Goal: Task Accomplishment & Management: Complete application form

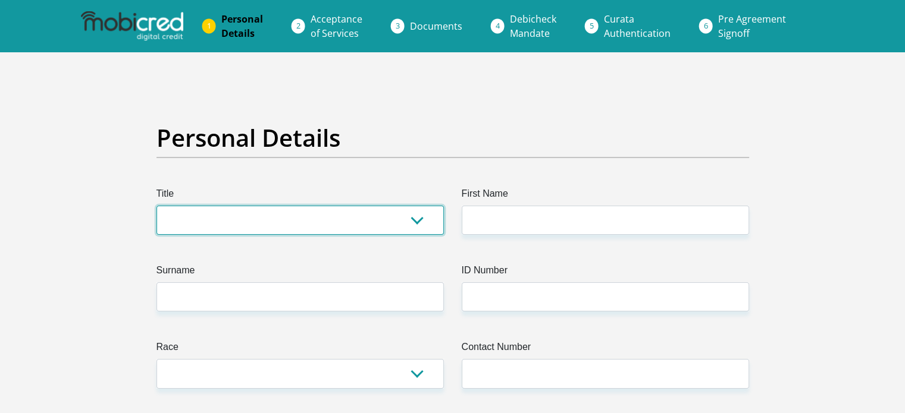
click at [419, 221] on select "Mr Ms Mrs Dr [PERSON_NAME]" at bounding box center [299, 220] width 287 height 29
select select "Mr"
click at [156, 206] on select "Mr Ms Mrs Dr [PERSON_NAME]" at bounding box center [299, 220] width 287 height 29
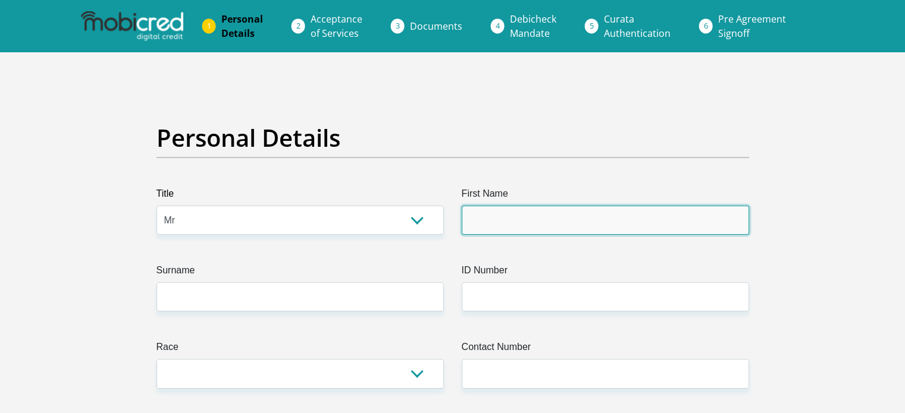
click at [488, 218] on input "First Name" at bounding box center [605, 220] width 287 height 29
type input "[PERSON_NAME]"
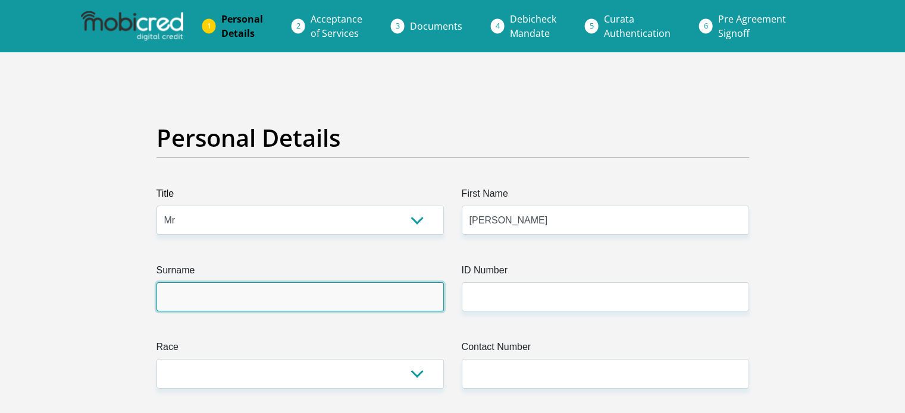
type input "Schaffers"
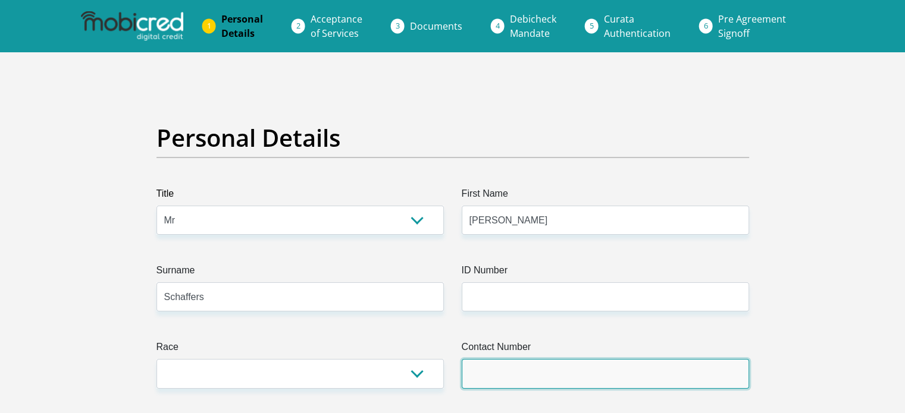
type input "0839755574"
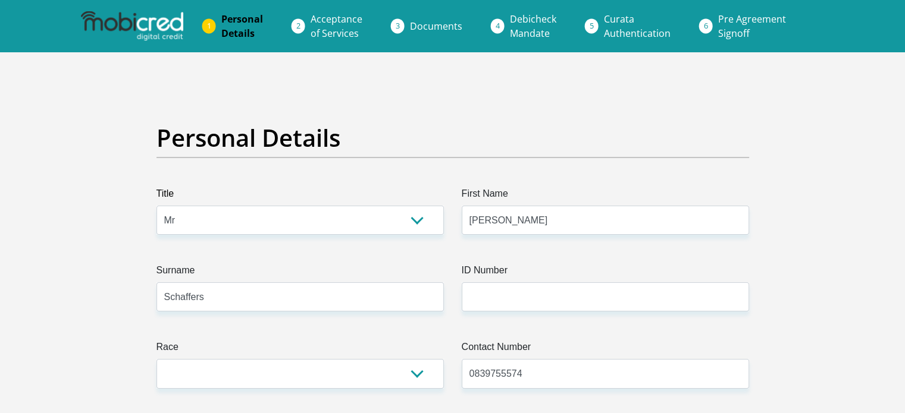
select select "ZAF"
type input "[STREET_ADDRESS][PERSON_NAME]"
type input "Athlone"
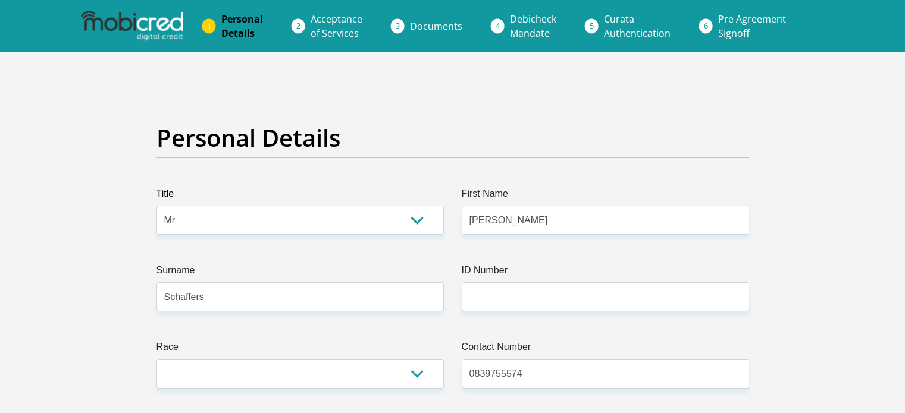
type input "Athlone"
type input "7764"
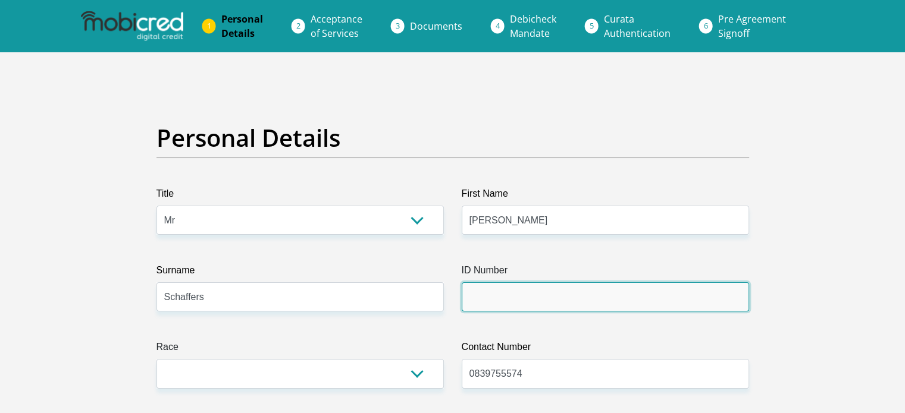
click at [523, 299] on input "ID Number" at bounding box center [605, 297] width 287 height 29
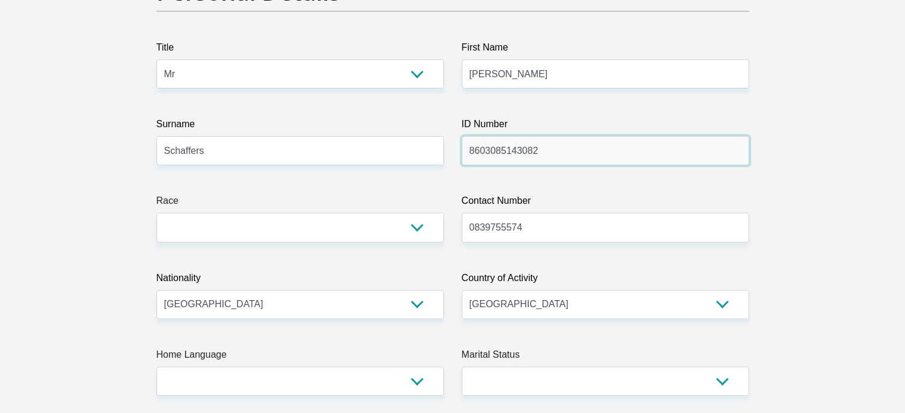
scroll to position [152, 0]
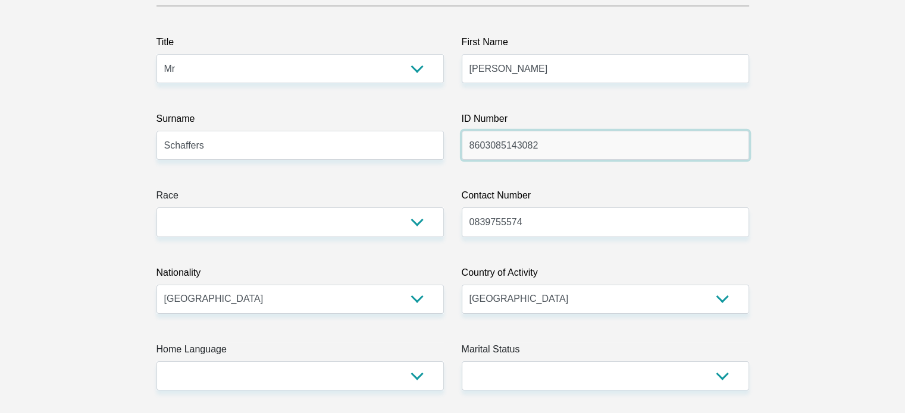
type input "8603085143082"
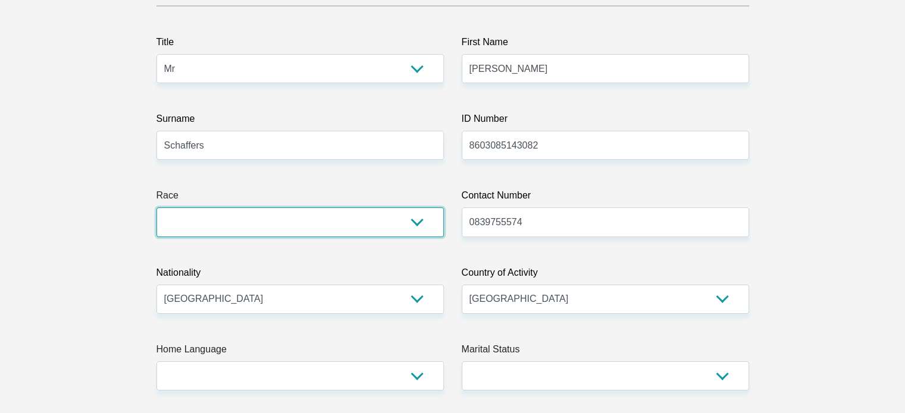
click at [421, 225] on select "Black Coloured Indian White Other" at bounding box center [299, 222] width 287 height 29
select select "2"
click at [156, 208] on select "Black Coloured Indian White Other" at bounding box center [299, 222] width 287 height 29
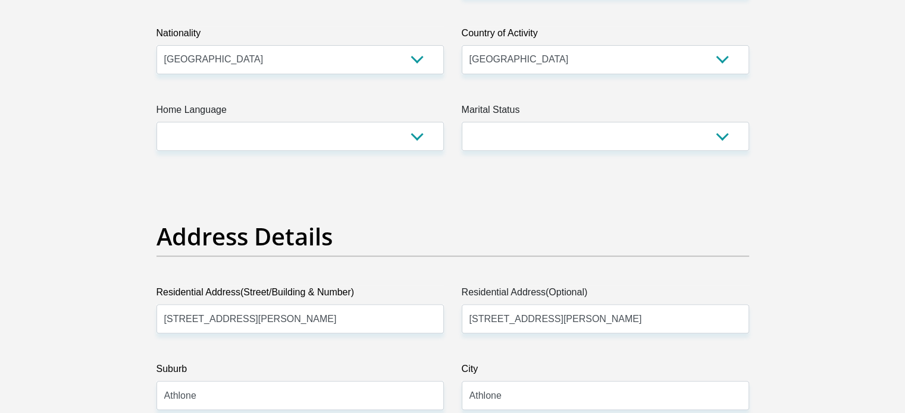
scroll to position [396, 0]
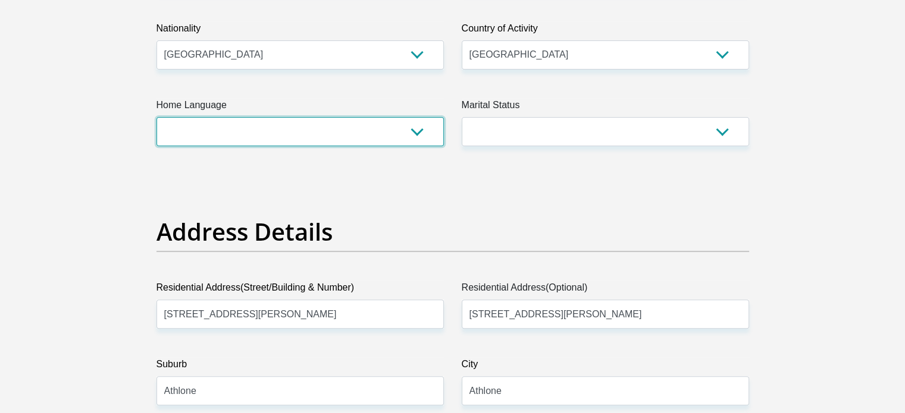
click at [421, 130] on select "Afrikaans English Sepedi South Ndebele Southern Sotho Swati Tsonga Tswana Venda…" at bounding box center [299, 131] width 287 height 29
select select "eng"
click at [156, 117] on select "Afrikaans English Sepedi South Ndebele Southern Sotho Swati Tsonga Tswana Venda…" at bounding box center [299, 131] width 287 height 29
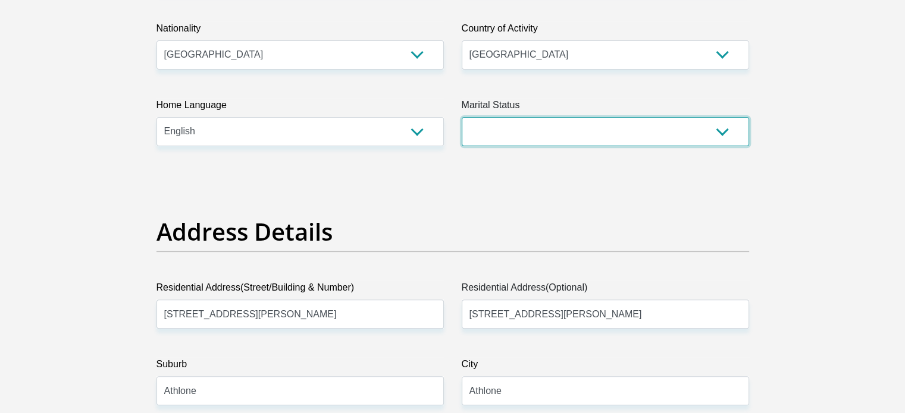
click at [720, 130] on select "Married ANC Single Divorced Widowed Married COP or Customary Law" at bounding box center [605, 131] width 287 height 29
select select "1"
click at [462, 117] on select "Married ANC Single Divorced Widowed Married COP or Customary Law" at bounding box center [605, 131] width 287 height 29
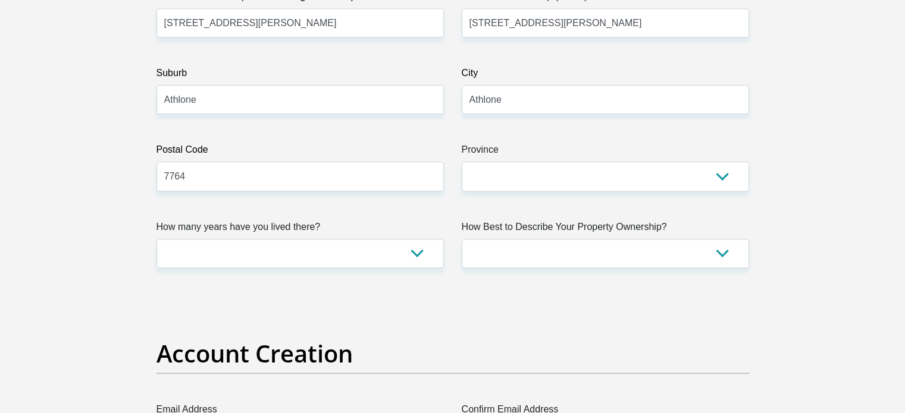
scroll to position [698, 0]
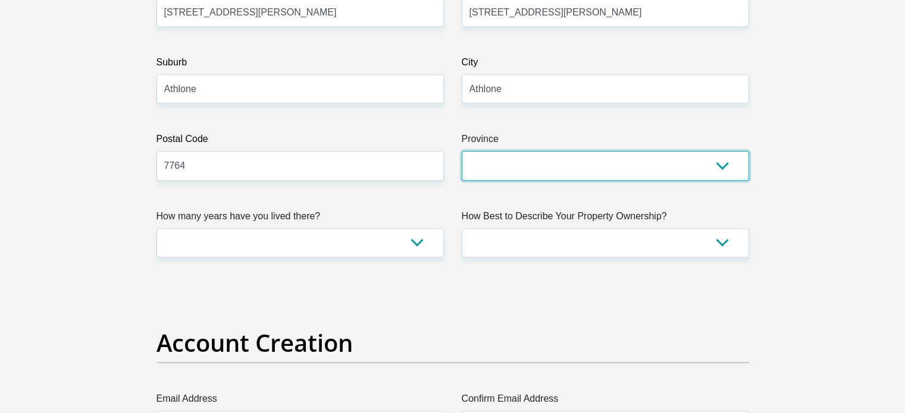
click at [730, 162] on select "Eastern Cape Free State [GEOGRAPHIC_DATA] [GEOGRAPHIC_DATA][DATE] [GEOGRAPHIC_D…" at bounding box center [605, 165] width 287 height 29
select select "Western Cape"
click at [462, 151] on select "Eastern Cape Free State [GEOGRAPHIC_DATA] [GEOGRAPHIC_DATA][DATE] [GEOGRAPHIC_D…" at bounding box center [605, 165] width 287 height 29
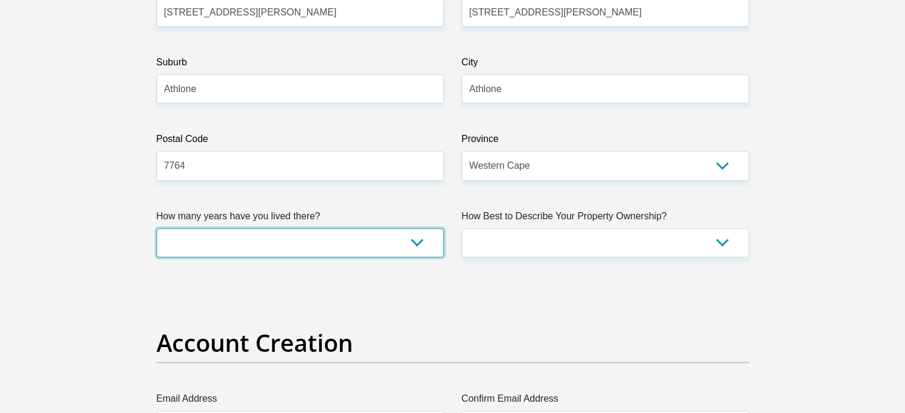
click at [424, 241] on select "less than 1 year 1-3 years 3-5 years 5+ years" at bounding box center [299, 242] width 287 height 29
select select "4"
click at [156, 228] on select "less than 1 year 1-3 years 3-5 years 5+ years" at bounding box center [299, 242] width 287 height 29
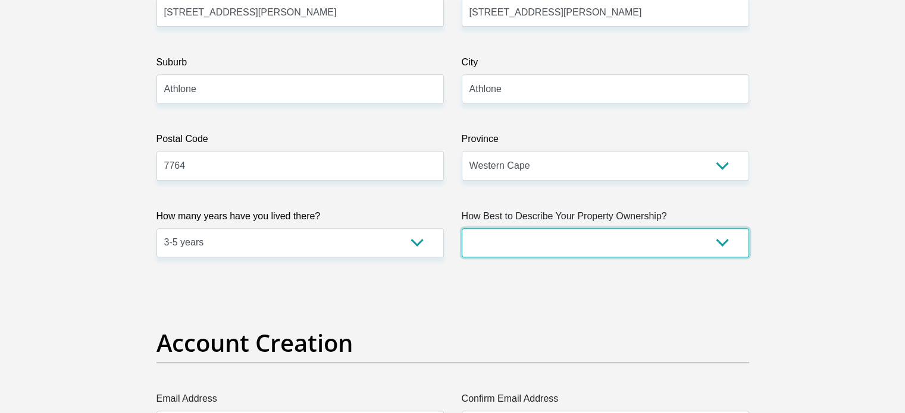
click at [727, 247] on select "Owned Rented Family Owned Company Dwelling" at bounding box center [605, 242] width 287 height 29
select select "parents"
click at [462, 228] on select "Owned Rented Family Owned Company Dwelling" at bounding box center [605, 242] width 287 height 29
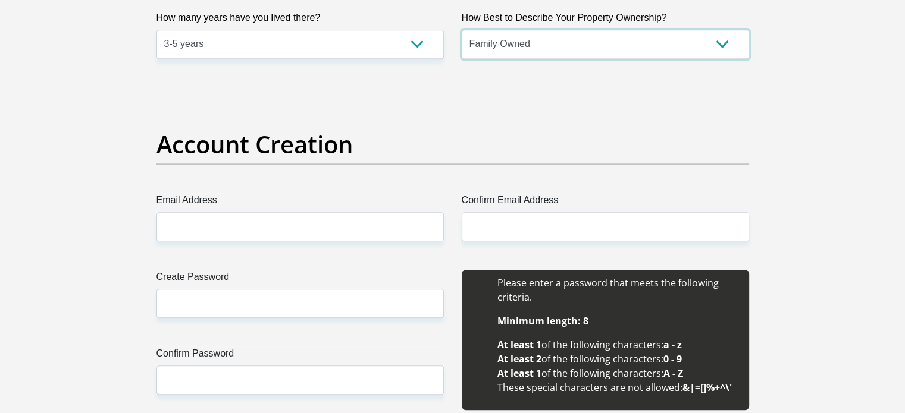
scroll to position [990, 0]
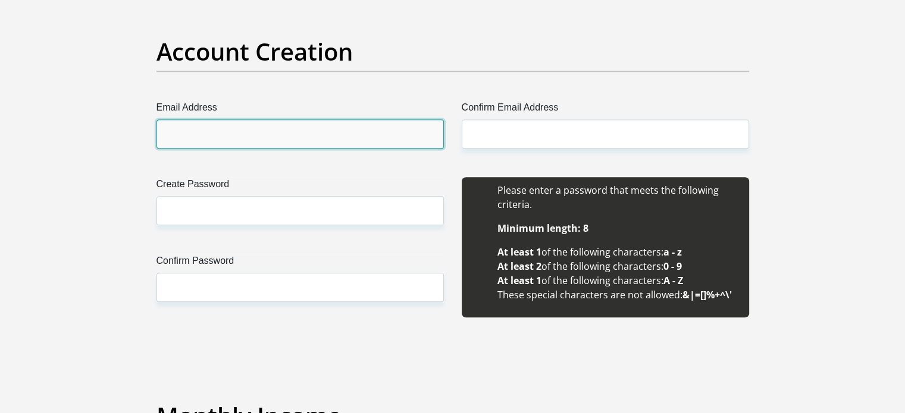
click at [390, 136] on input "Email Address" at bounding box center [299, 134] width 287 height 29
type input "[EMAIL_ADDRESS][DOMAIN_NAME]"
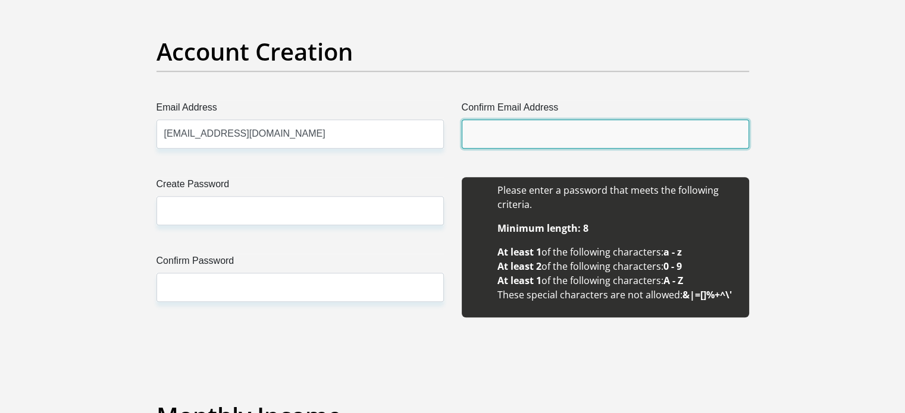
type input "[EMAIL_ADDRESS][DOMAIN_NAME]"
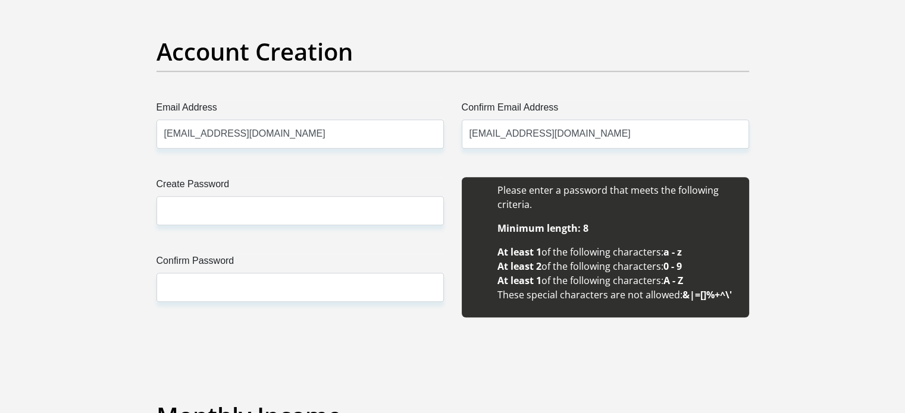
type input "[PERSON_NAME]"
type input "Schaffers"
type input "0839755574"
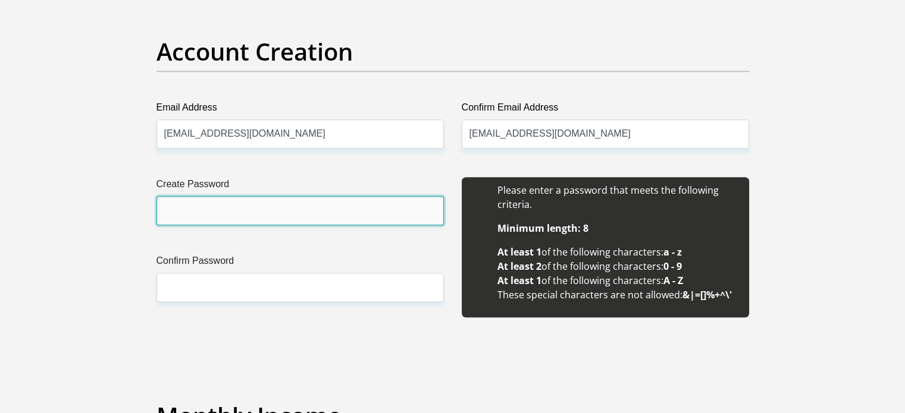
click at [288, 209] on input "Create Password" at bounding box center [299, 210] width 287 height 29
type input "Josephine1507@"
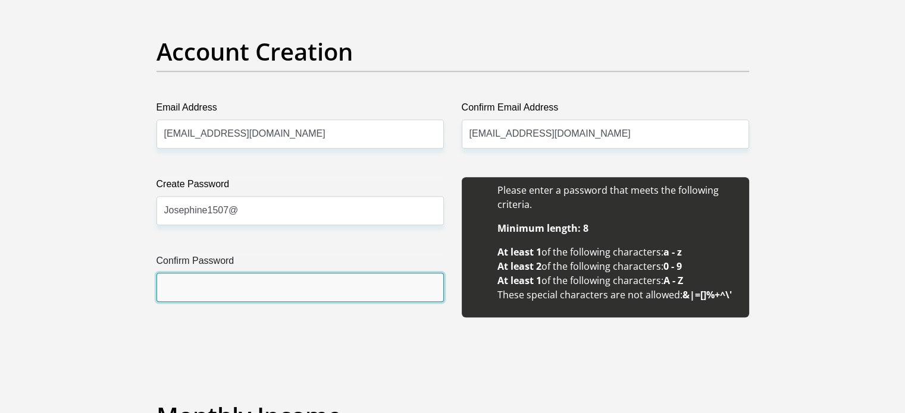
click at [274, 278] on input "Confirm Password" at bounding box center [299, 287] width 287 height 29
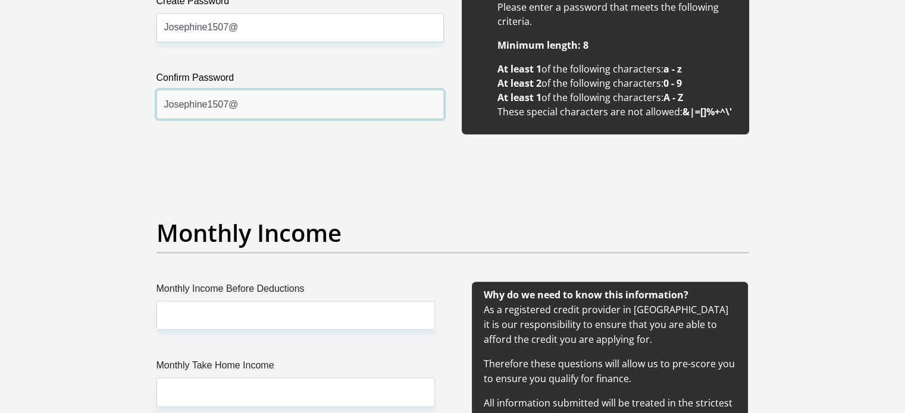
scroll to position [1304, 0]
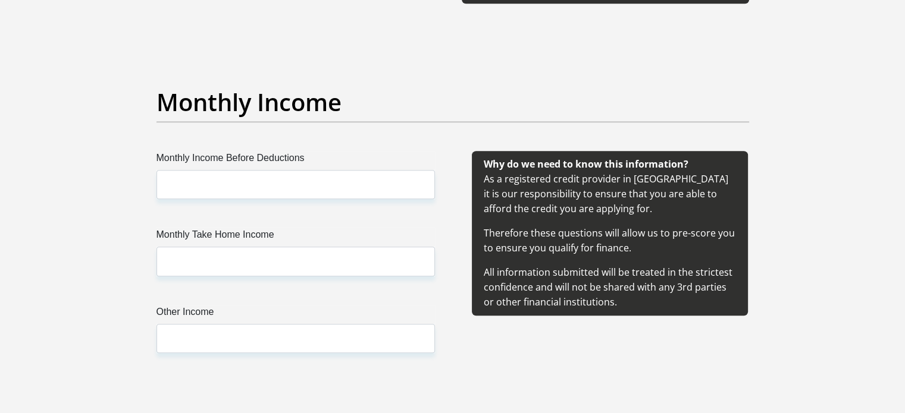
type input "Josephine1507@"
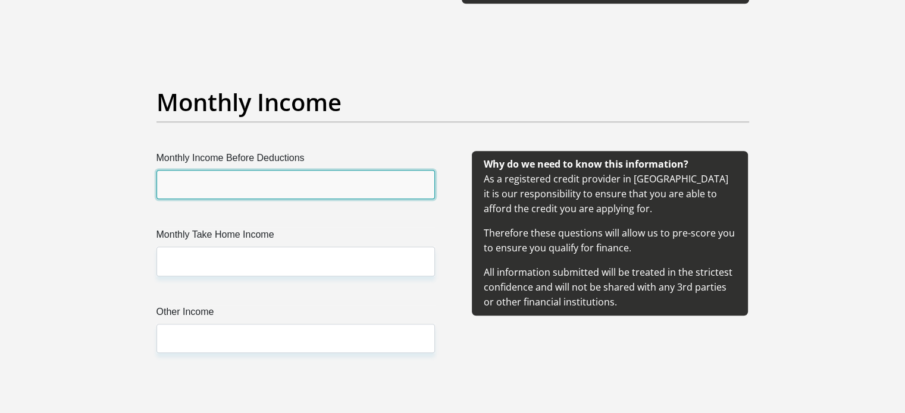
click at [369, 193] on input "Monthly Income Before Deductions" at bounding box center [295, 184] width 278 height 29
type input "8"
type input "95000"
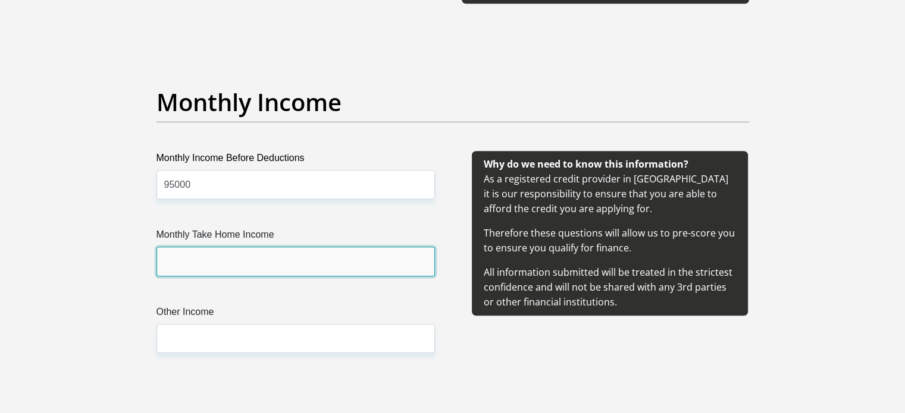
click at [348, 252] on input "Monthly Take Home Income" at bounding box center [295, 261] width 278 height 29
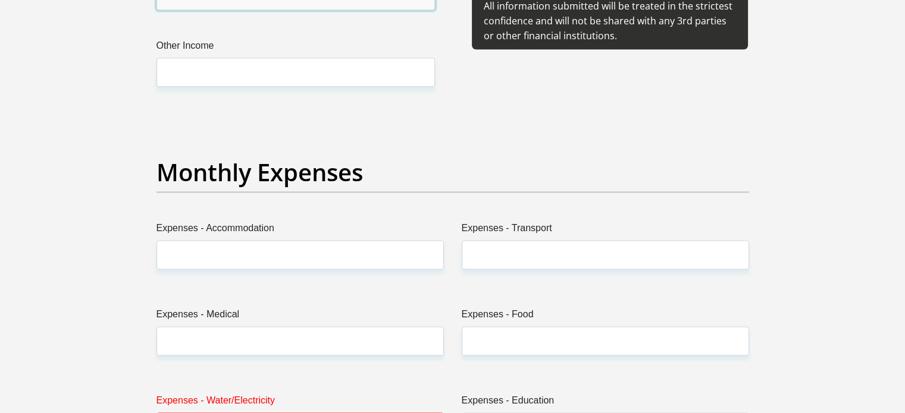
scroll to position [1575, 0]
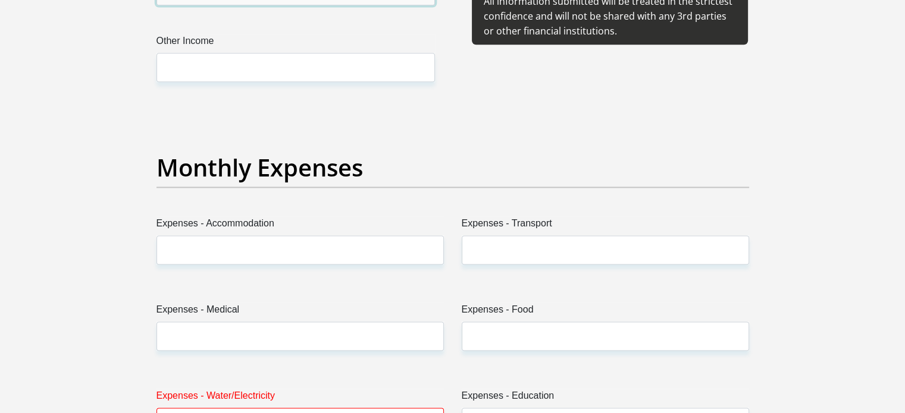
type input "85000"
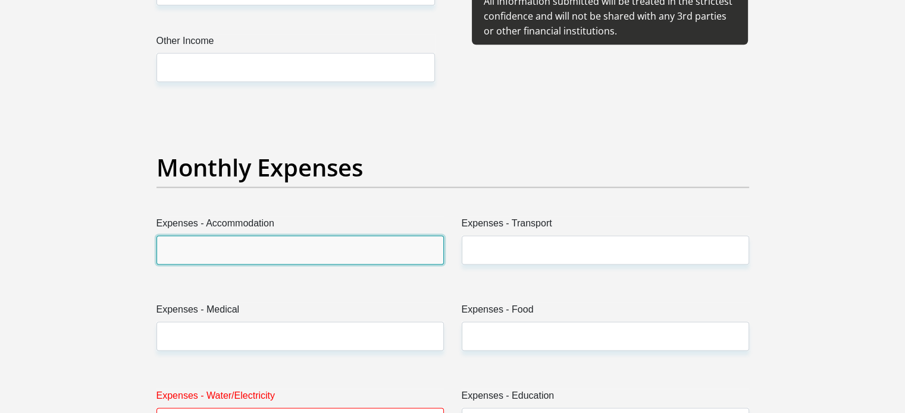
click at [382, 257] on input "Expenses - Accommodation" at bounding box center [299, 250] width 287 height 29
type input "5000"
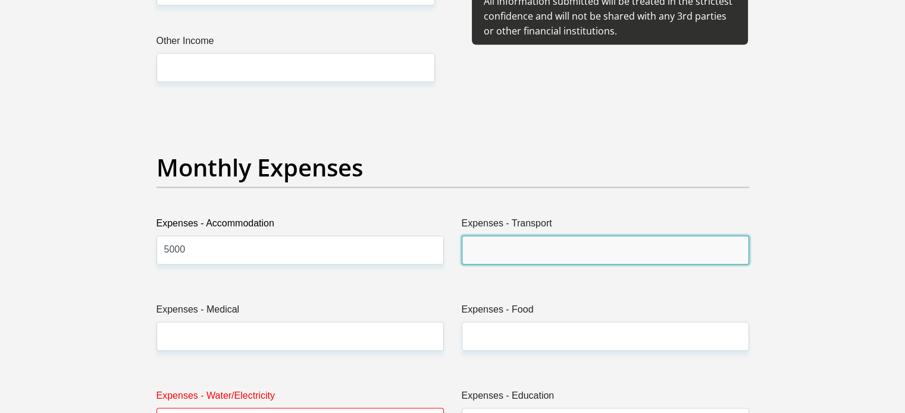
click at [497, 245] on input "Expenses - Transport" at bounding box center [605, 250] width 287 height 29
type input "5000"
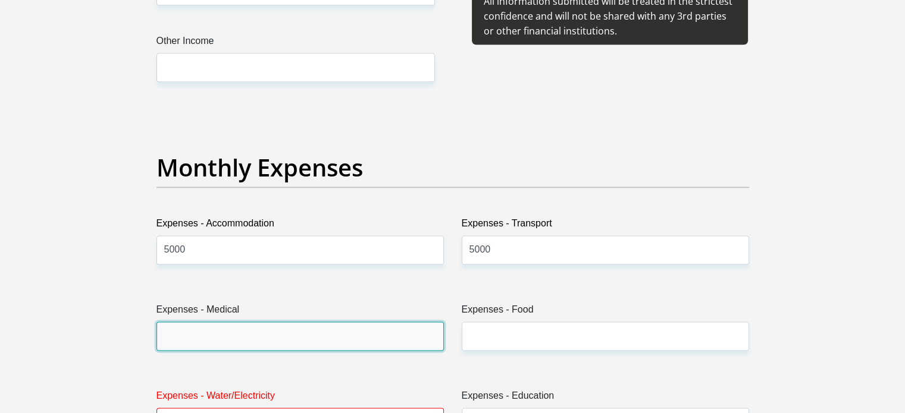
click at [345, 328] on input "Expenses - Medical" at bounding box center [299, 336] width 287 height 29
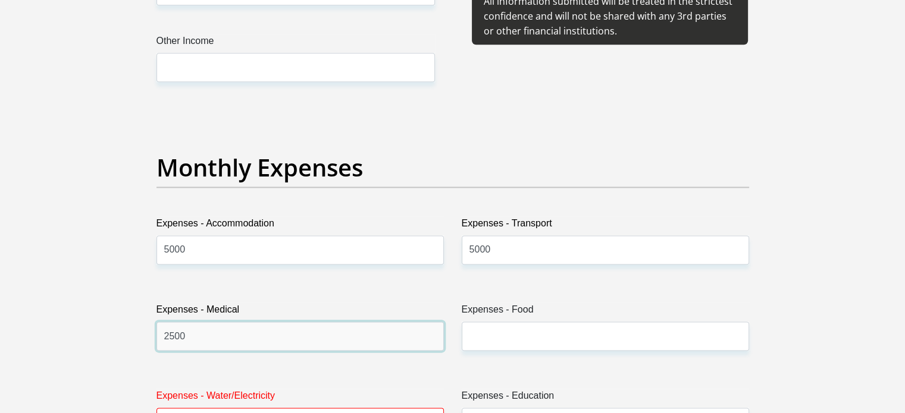
type input "2500"
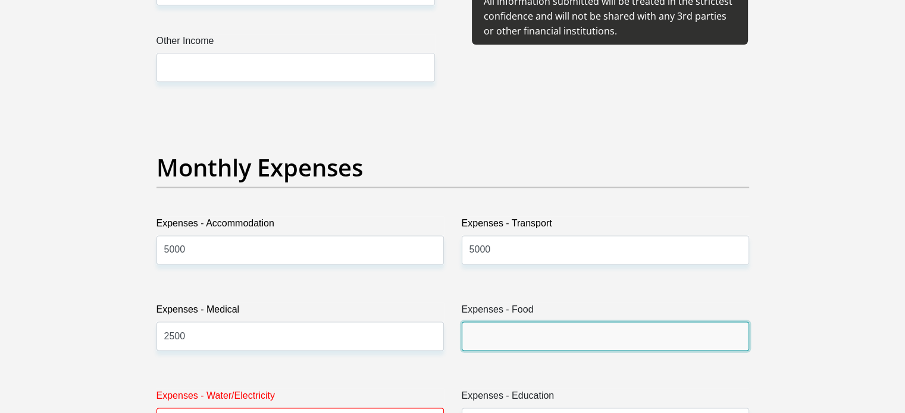
click at [514, 345] on input "Expenses - Food" at bounding box center [605, 336] width 287 height 29
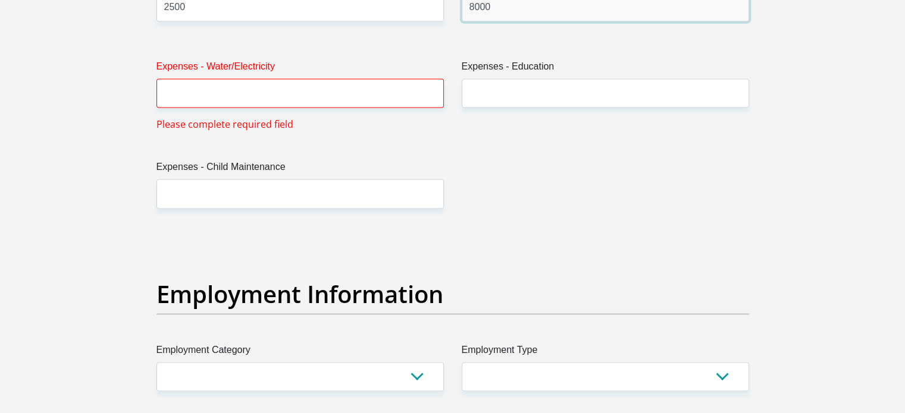
scroll to position [1920, 0]
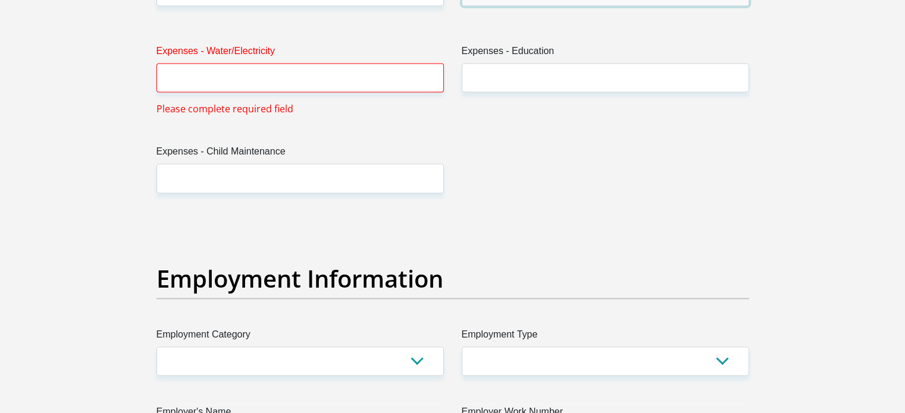
type input "8000"
click at [404, 85] on input "Expenses - Water/Electricity" at bounding box center [299, 77] width 287 height 29
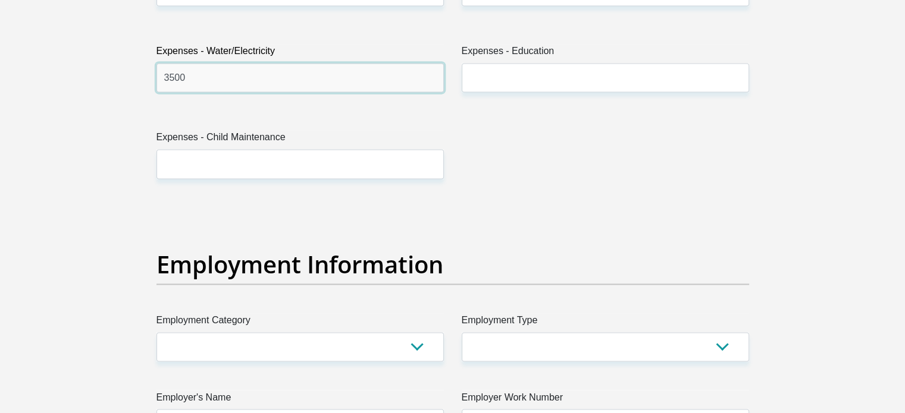
type input "3500"
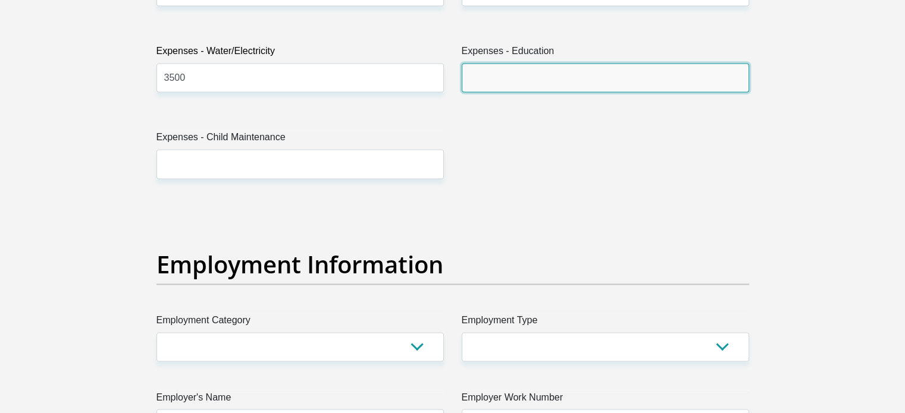
click at [547, 71] on input "Expenses - Education" at bounding box center [605, 77] width 287 height 29
type input "6000"
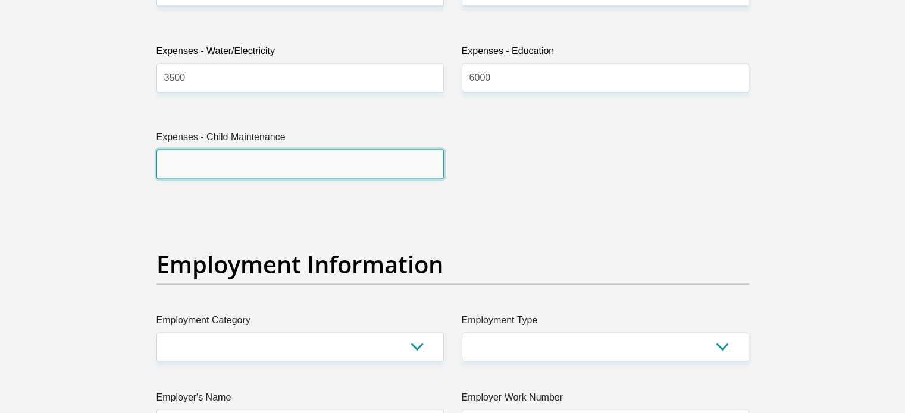
click at [361, 160] on input "Expenses - Child Maintenance" at bounding box center [299, 163] width 287 height 29
type input "3"
type input "5000"
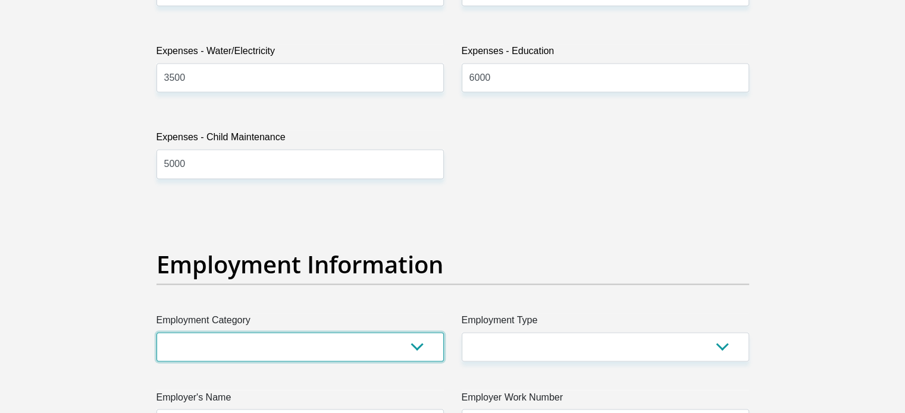
click at [422, 349] on select "AGRICULTURE ALCOHOL & TOBACCO CONSTRUCTION MATERIALS METALLURGY EQUIPMENT FOR R…" at bounding box center [299, 347] width 287 height 29
select select "53"
click at [156, 333] on select "AGRICULTURE ALCOHOL & TOBACCO CONSTRUCTION MATERIALS METALLURGY EQUIPMENT FOR R…" at bounding box center [299, 347] width 287 height 29
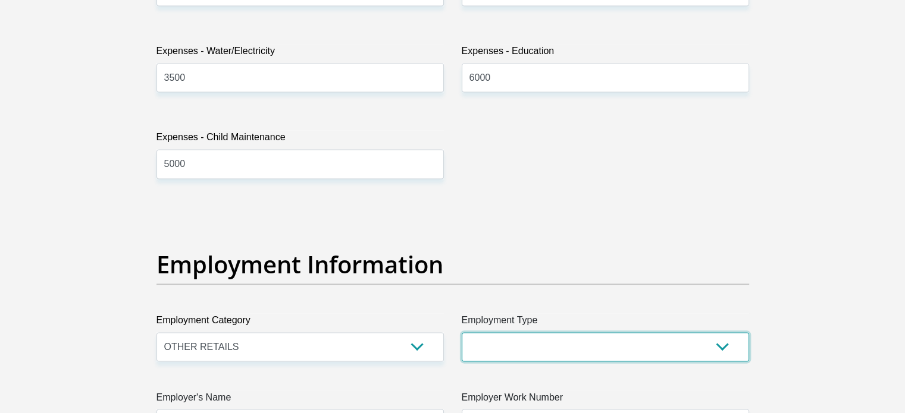
click at [719, 343] on select "College/Lecturer Craft Seller Creative Driver Executive Farmer Forces - Non Com…" at bounding box center [605, 347] width 287 height 29
select select "Self-Employed"
click at [462, 333] on select "College/Lecturer Craft Seller Creative Driver Executive Farmer Forces - Non Com…" at bounding box center [605, 347] width 287 height 29
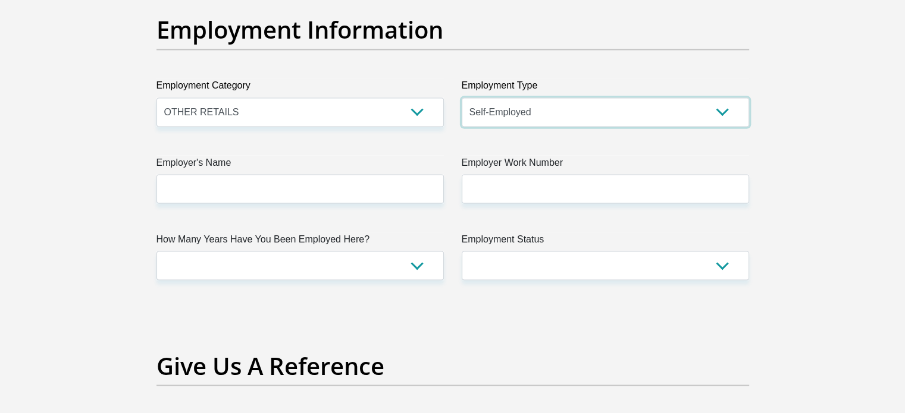
scroll to position [2196, 0]
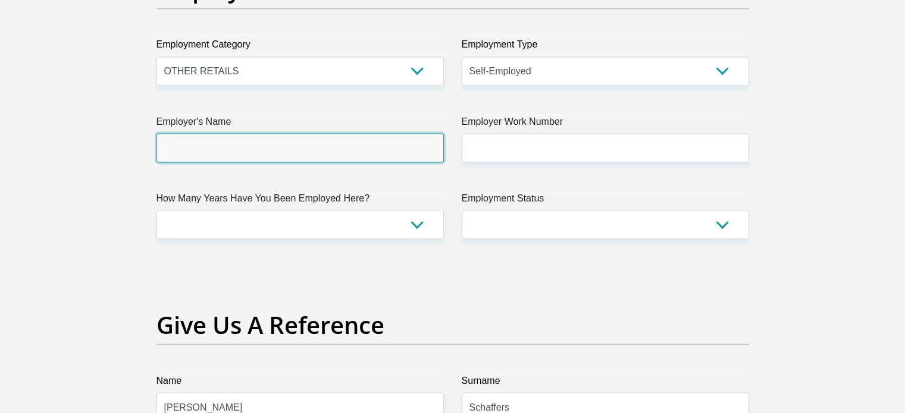
click at [331, 140] on input "Employer's Name" at bounding box center [299, 147] width 287 height 29
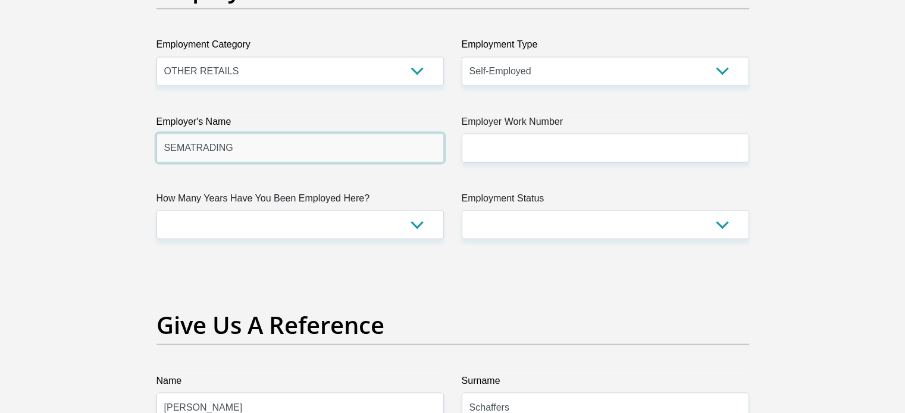
type input "SEMATRADING"
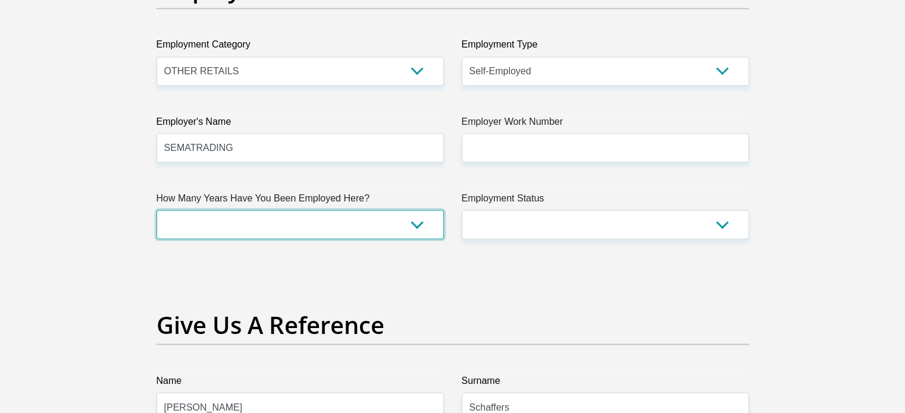
click at [421, 225] on select "less than 1 year 1-3 years 3-5 years 5+ years" at bounding box center [299, 224] width 287 height 29
select select "24"
click at [156, 210] on select "less than 1 year 1-3 years 3-5 years 5+ years" at bounding box center [299, 224] width 287 height 29
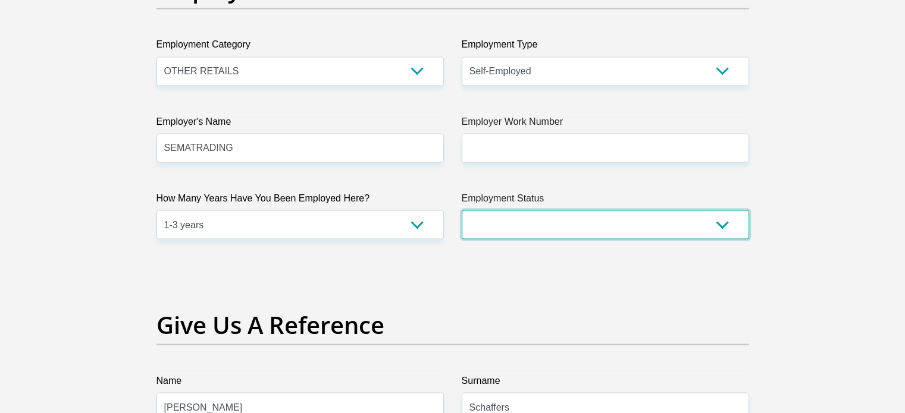
click at [560, 218] on select "Permanent/Full-time Part-time/Casual [DEMOGRAPHIC_DATA] Worker Self-Employed Ho…" at bounding box center [605, 224] width 287 height 29
select select "4"
click at [462, 210] on select "Permanent/Full-time Part-time/Casual [DEMOGRAPHIC_DATA] Worker Self-Employed Ho…" at bounding box center [605, 224] width 287 height 29
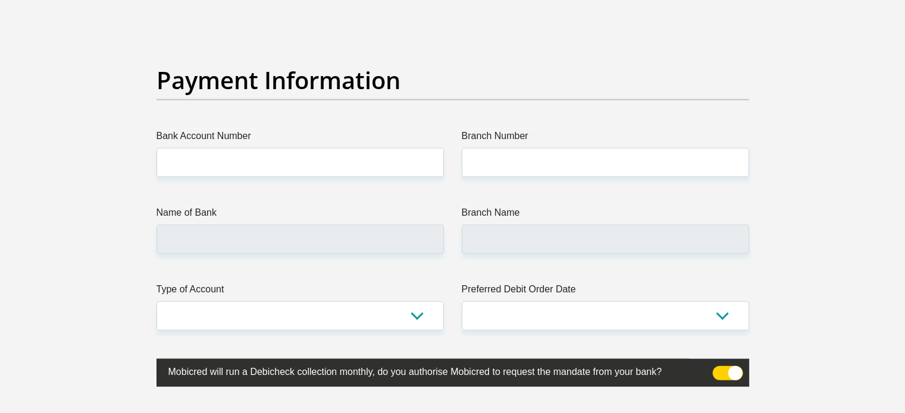
scroll to position [2727, 0]
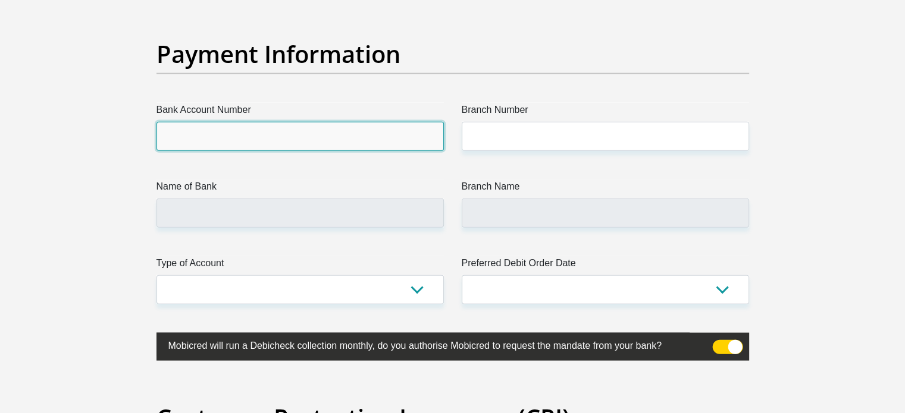
click at [374, 129] on input "Bank Account Number" at bounding box center [299, 136] width 287 height 29
click at [333, 137] on input "Bank Account Number" at bounding box center [299, 136] width 287 height 29
type input "1051813816"
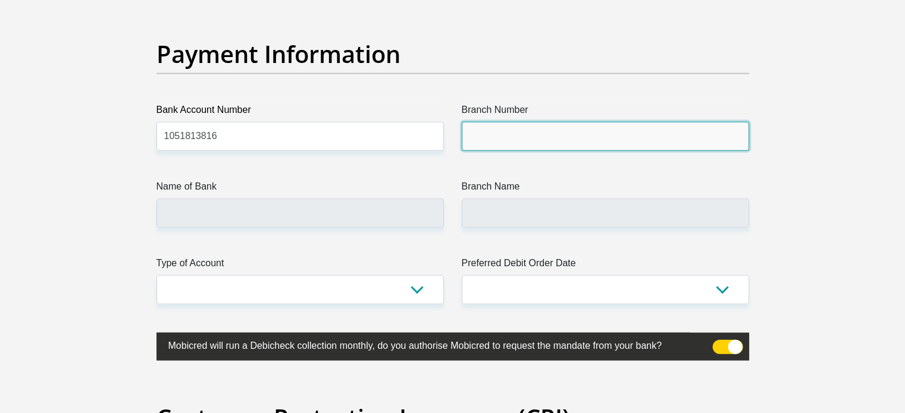
click at [491, 130] on input "Branch Number" at bounding box center [605, 136] width 287 height 29
type input "450105"
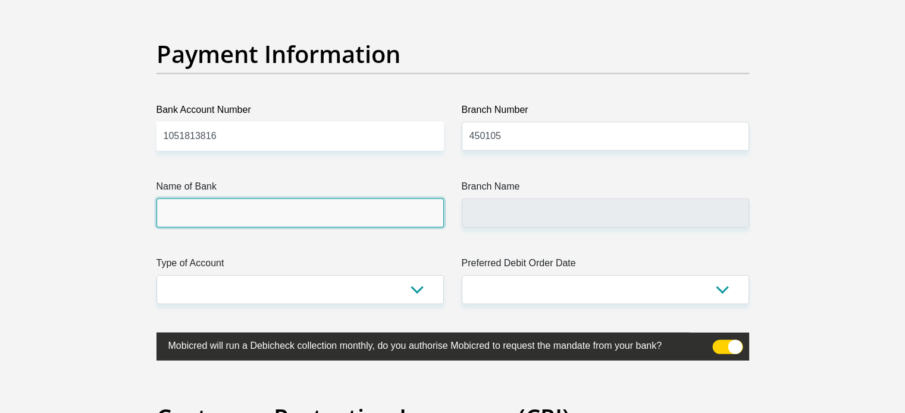
click at [332, 215] on input "Name of Bank" at bounding box center [299, 213] width 287 height 29
type input "MERCANTILE BANK LIMITED"
type input "UNIVERSAL BRANCH CODE"
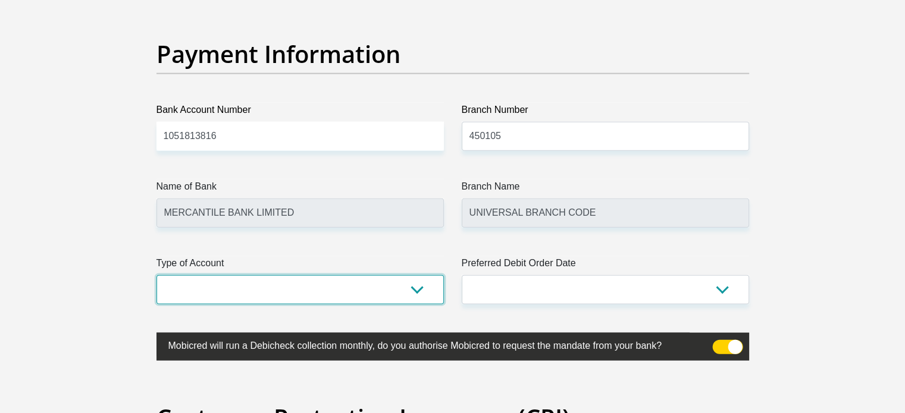
click at [412, 287] on select "Cheque Savings" at bounding box center [299, 289] width 287 height 29
select select "CUR"
click at [156, 275] on select "Cheque Savings" at bounding box center [299, 289] width 287 height 29
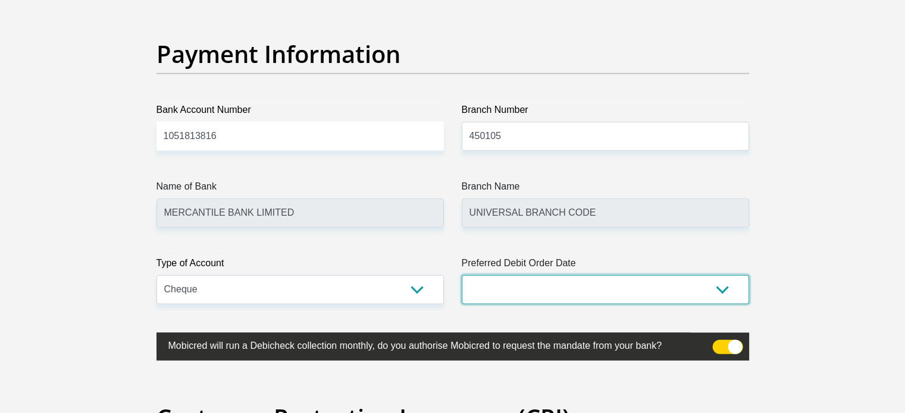
click at [715, 289] on select "1st 2nd 3rd 4th 5th 7th 18th 19th 20th 21st 22nd 23rd 24th 25th 26th 27th 28th …" at bounding box center [605, 289] width 287 height 29
select select "30"
click at [462, 275] on select "1st 2nd 3rd 4th 5th 7th 18th 19th 20th 21st 22nd 23rd 24th 25th 26th 27th 28th …" at bounding box center [605, 289] width 287 height 29
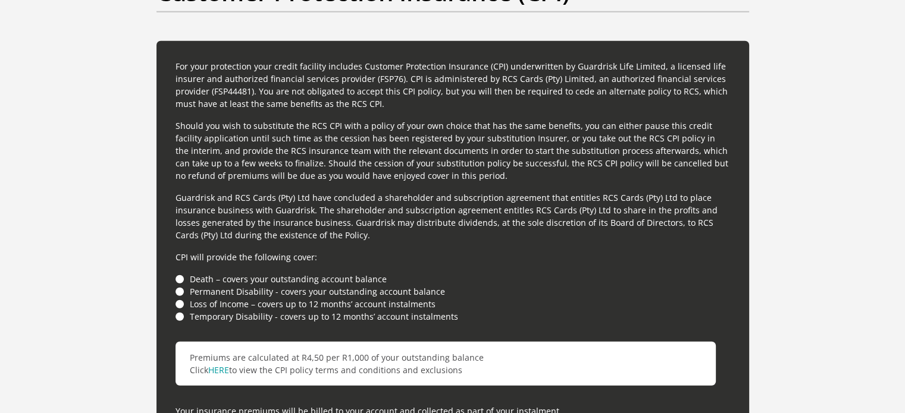
scroll to position [3174, 0]
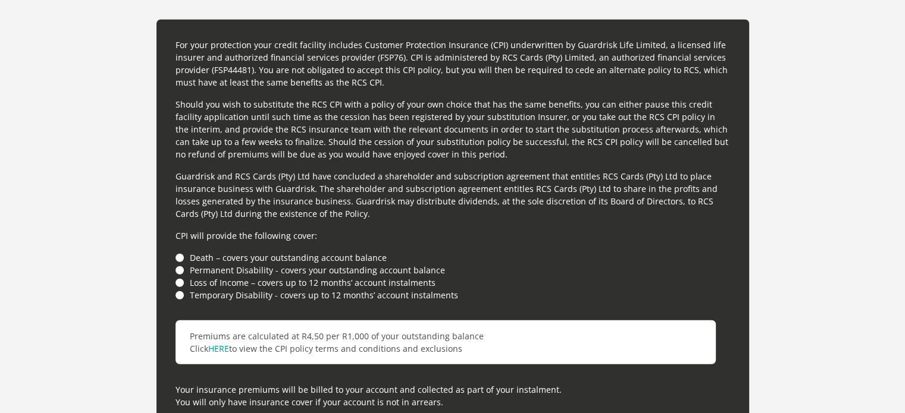
click at [179, 258] on li "Death – covers your outstanding account balance" at bounding box center [452, 258] width 554 height 12
click at [180, 254] on li "Death – covers your outstanding account balance" at bounding box center [452, 258] width 554 height 12
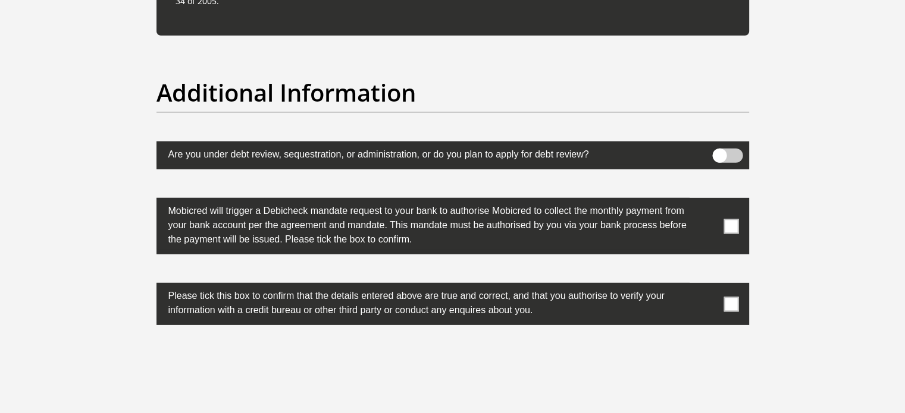
scroll to position [3662, 0]
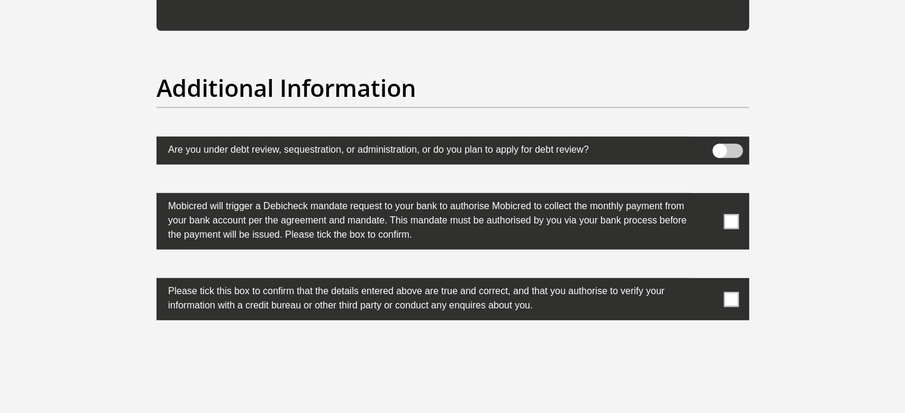
click at [733, 217] on span at bounding box center [730, 221] width 15 height 15
click at [707, 196] on input "checkbox" at bounding box center [707, 196] width 0 height 0
click at [730, 301] on span at bounding box center [730, 299] width 15 height 15
click at [707, 281] on input "checkbox" at bounding box center [707, 281] width 0 height 0
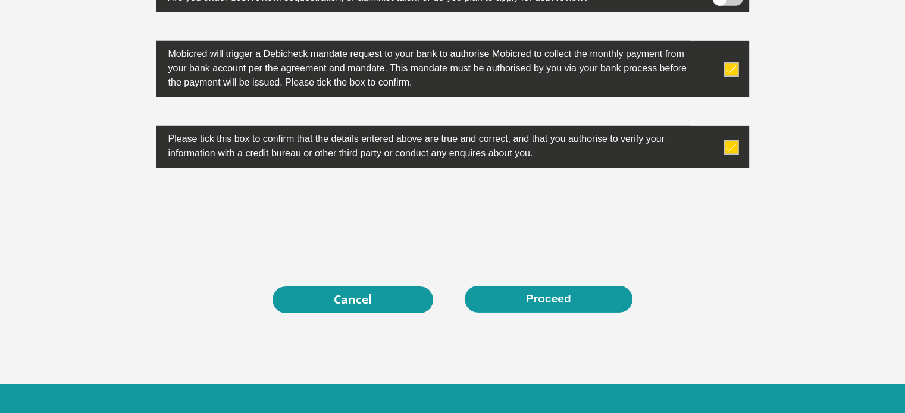
scroll to position [3819, 0]
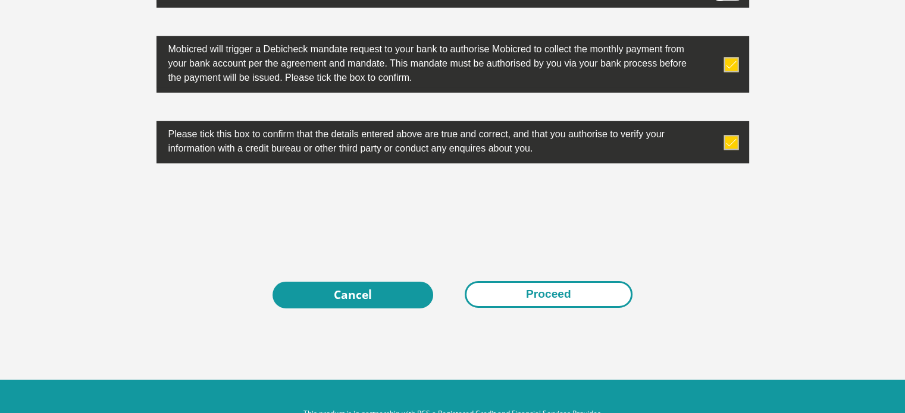
click at [590, 287] on button "Proceed" at bounding box center [549, 294] width 168 height 27
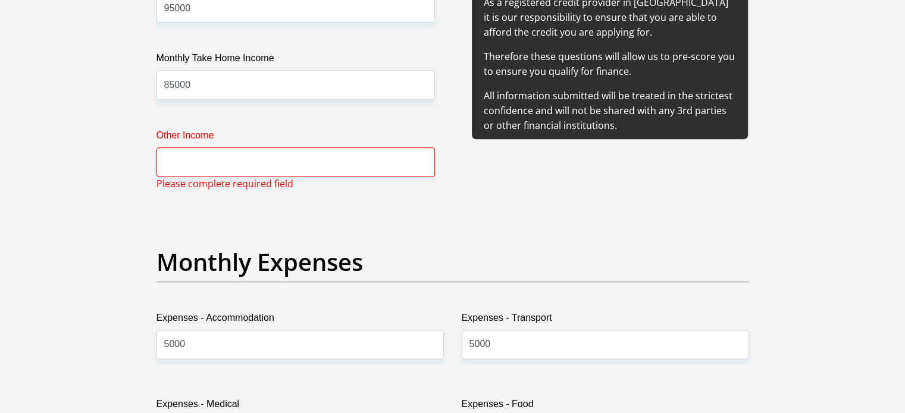
scroll to position [1478, 0]
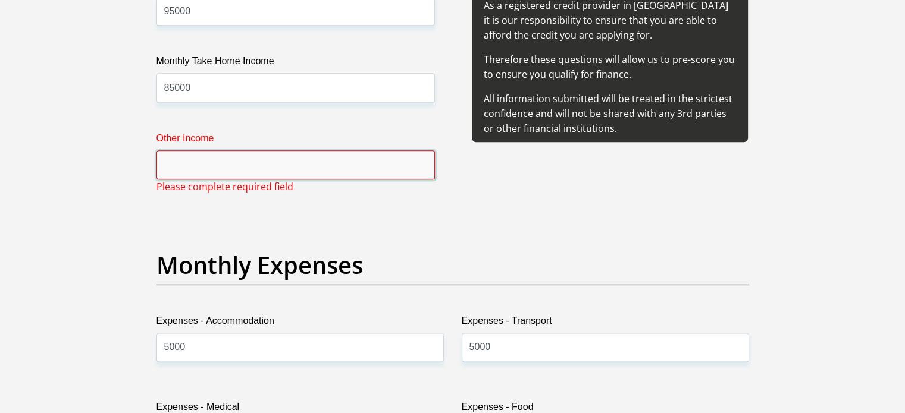
click at [224, 159] on input "Other Income" at bounding box center [295, 164] width 278 height 29
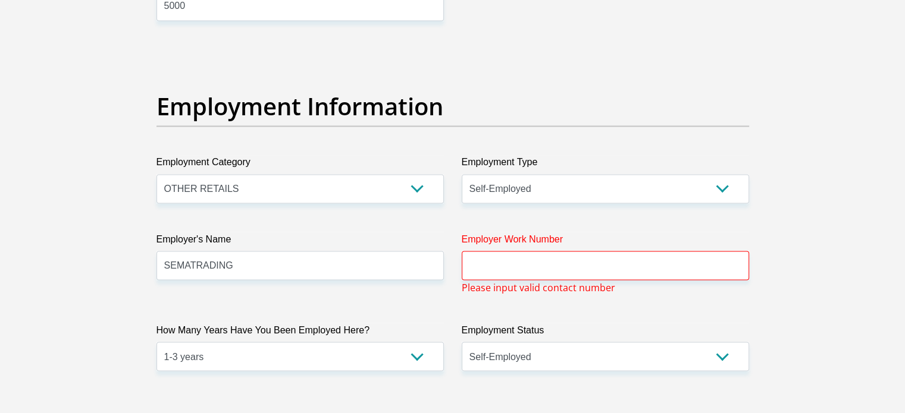
scroll to position [2089, 0]
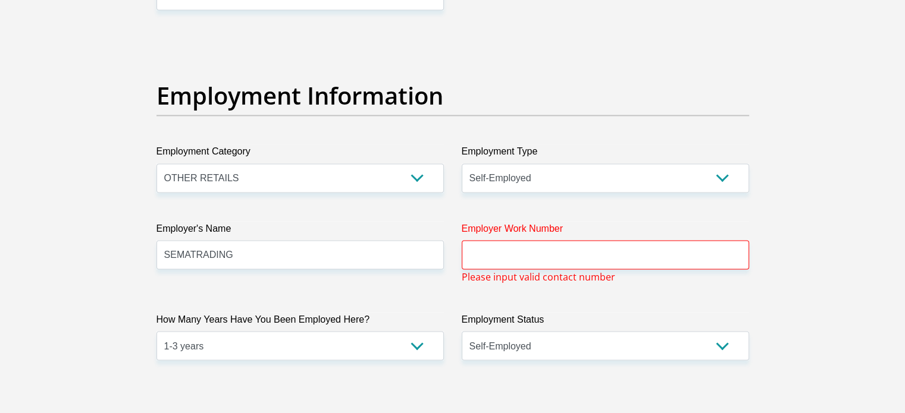
type input "0"
click at [581, 255] on input "Employer Work Number" at bounding box center [605, 254] width 287 height 29
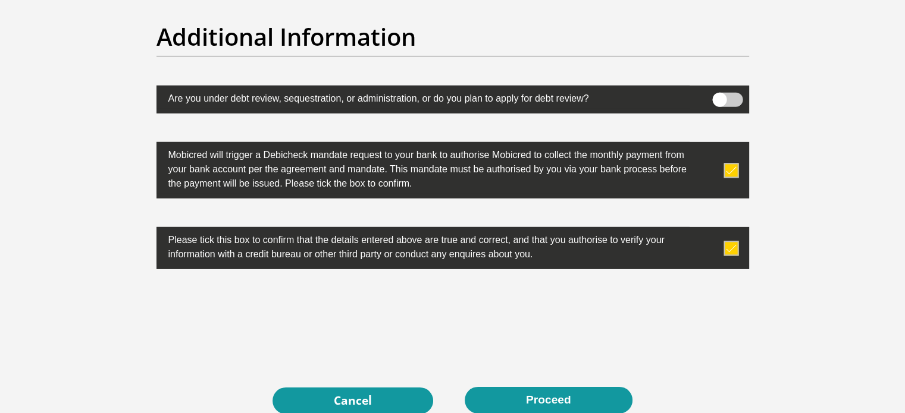
scroll to position [3749, 0]
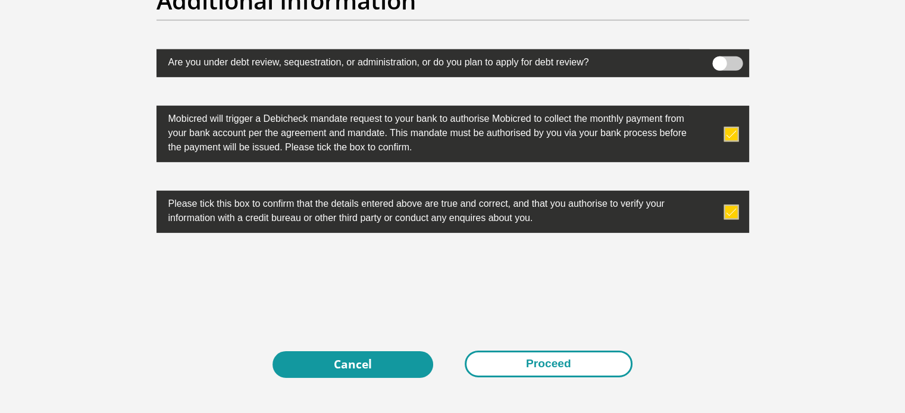
type input "0839755574"
click at [535, 359] on button "Proceed" at bounding box center [549, 364] width 168 height 27
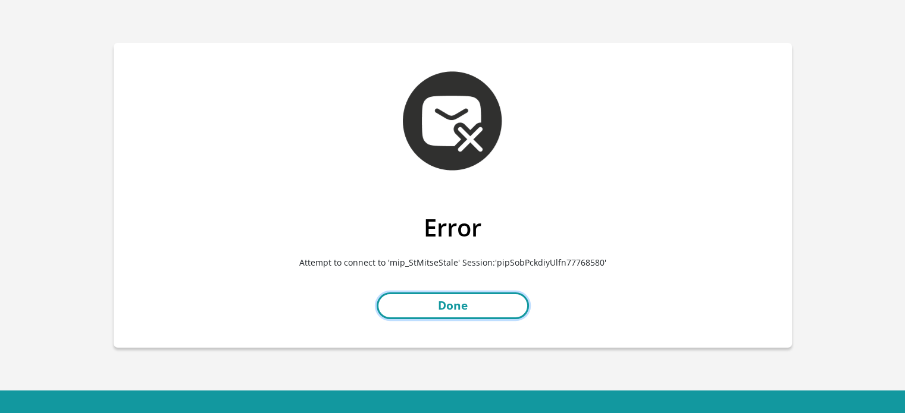
click at [449, 312] on link "Done" at bounding box center [453, 306] width 152 height 27
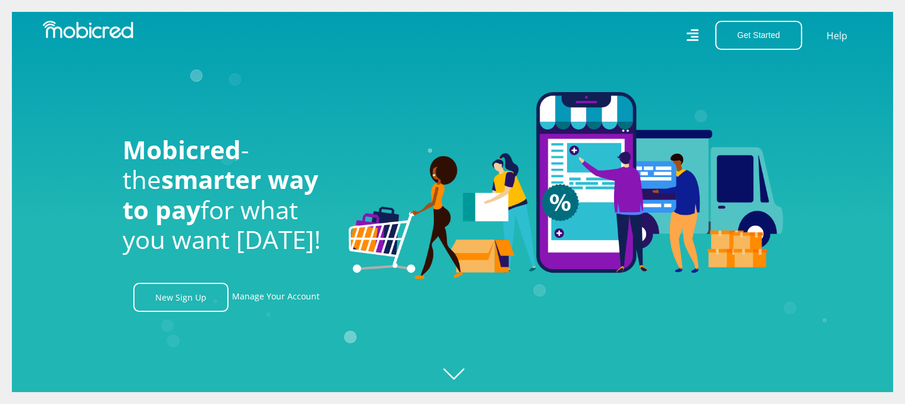
scroll to position [0, 847]
